Goal: Task Accomplishment & Management: Use online tool/utility

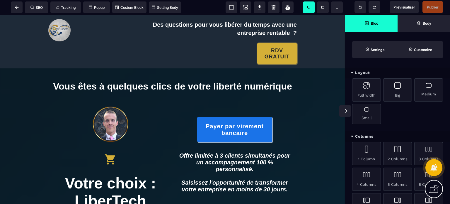
click at [345, 107] on span at bounding box center [345, 111] width 12 height 12
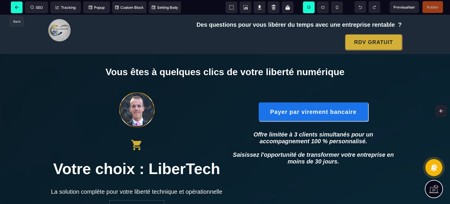
click at [18, 9] on span at bounding box center [17, 7] width 12 height 12
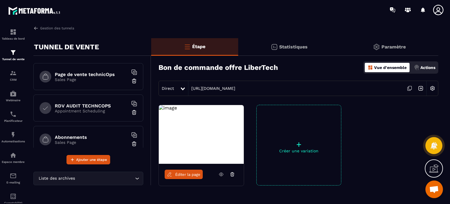
click at [191, 178] on div "Éditer la page" at bounding box center [201, 174] width 85 height 21
click at [187, 176] on link "Éditer la page" at bounding box center [184, 173] width 38 height 9
